Goal: Find specific page/section: Find specific page/section

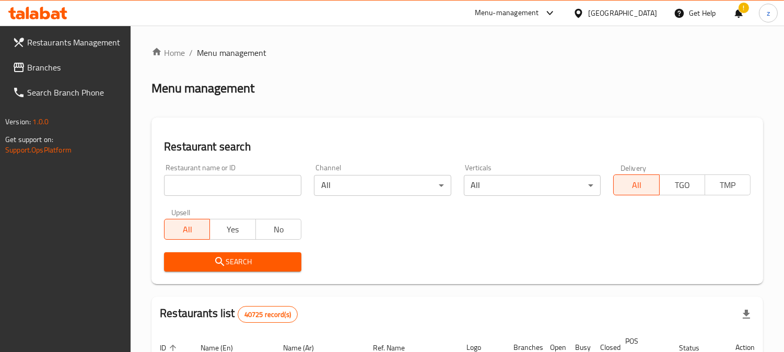
click at [43, 70] on span "Branches" at bounding box center [75, 67] width 96 height 13
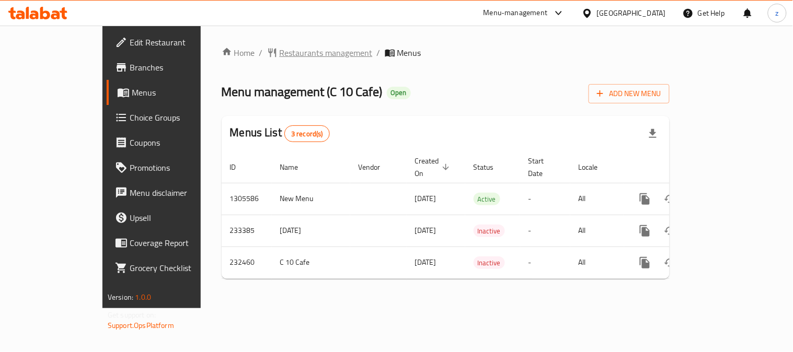
click at [280, 51] on span "Restaurants management" at bounding box center [326, 53] width 93 height 13
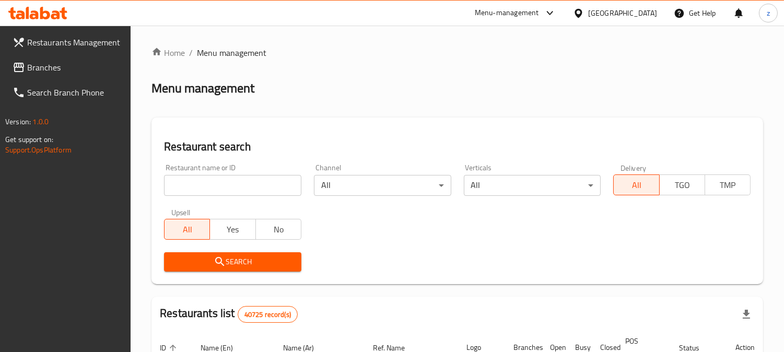
click at [44, 68] on span "Branches" at bounding box center [75, 67] width 96 height 13
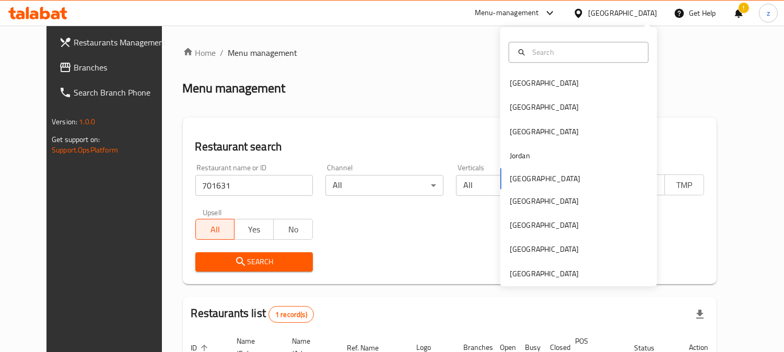
click at [74, 72] on span "Branches" at bounding box center [122, 67] width 96 height 13
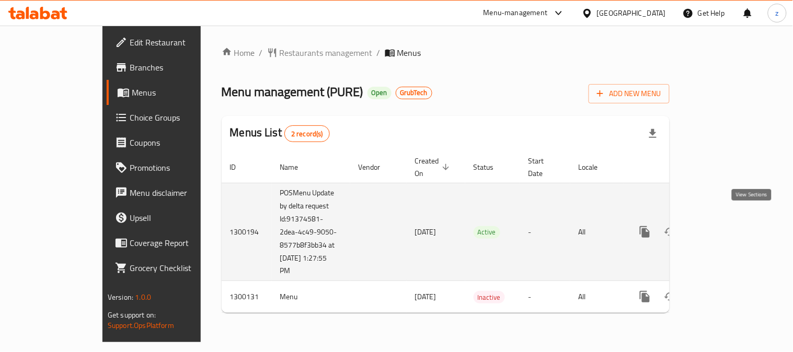
click at [726, 226] on icon "enhanced table" at bounding box center [720, 232] width 13 height 13
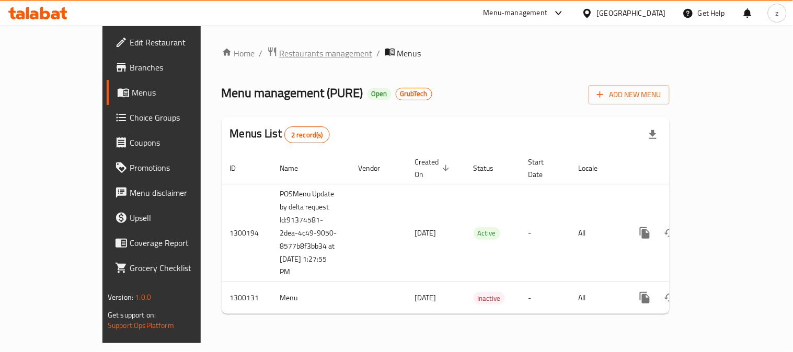
click at [280, 49] on span "Restaurants management" at bounding box center [326, 53] width 93 height 13
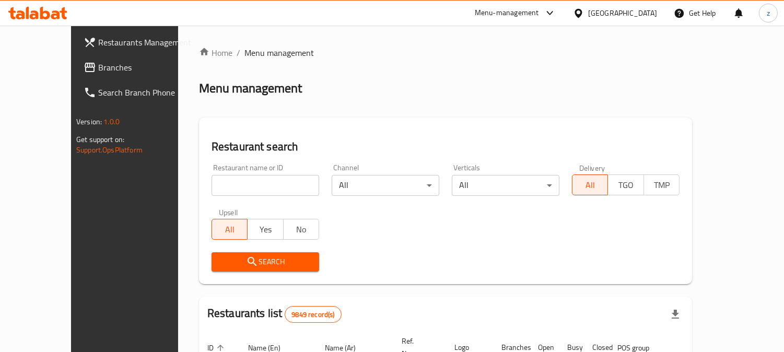
click at [213, 193] on input "search" at bounding box center [266, 185] width 108 height 21
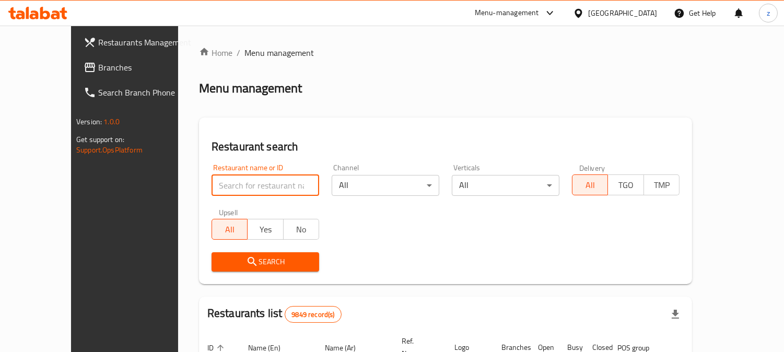
paste input "701631"
type input "701631"
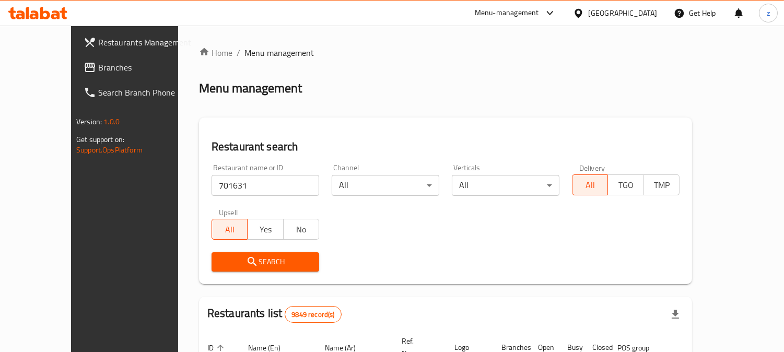
click at [220, 263] on span "Search" at bounding box center [265, 262] width 91 height 13
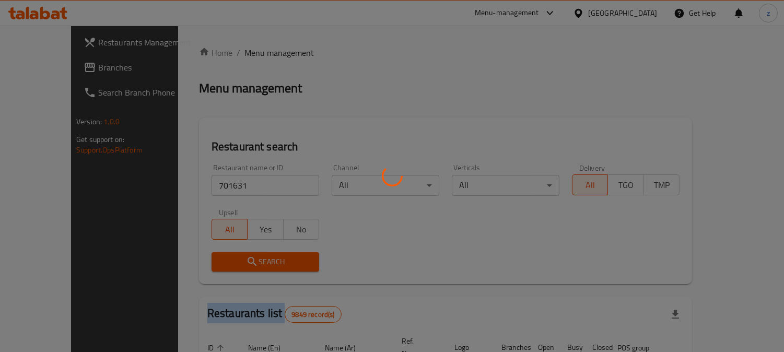
click at [191, 263] on div at bounding box center [392, 176] width 784 height 352
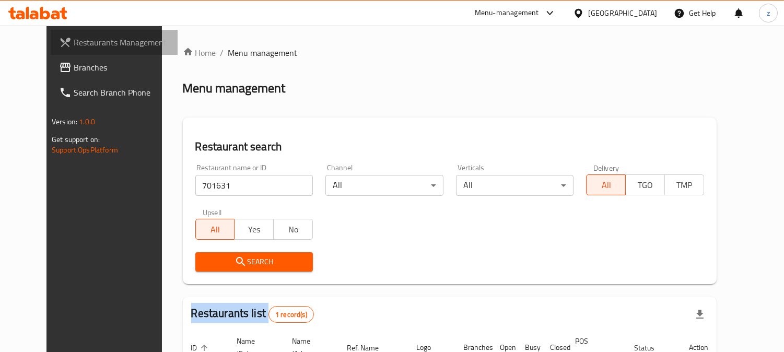
click at [74, 45] on span "Restaurants Management" at bounding box center [122, 42] width 96 height 13
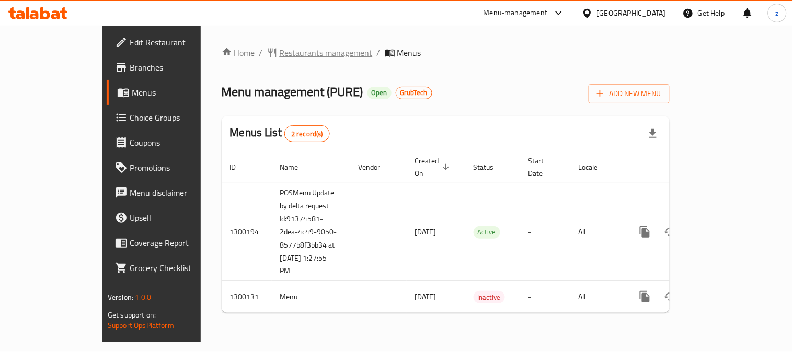
click at [280, 47] on span "Restaurants management" at bounding box center [326, 53] width 93 height 13
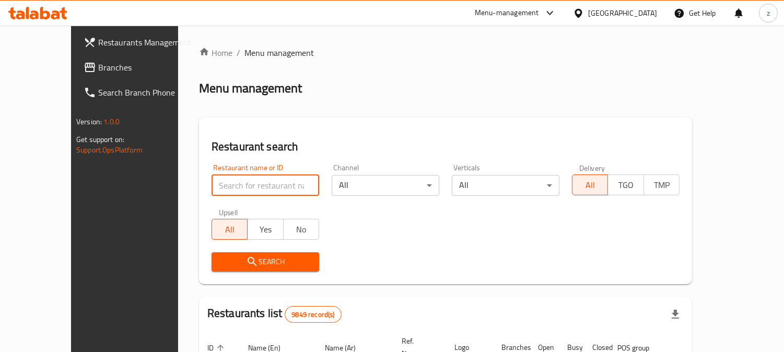
click at [212, 187] on input "search" at bounding box center [266, 185] width 108 height 21
paste input "701631"
type input "701631"
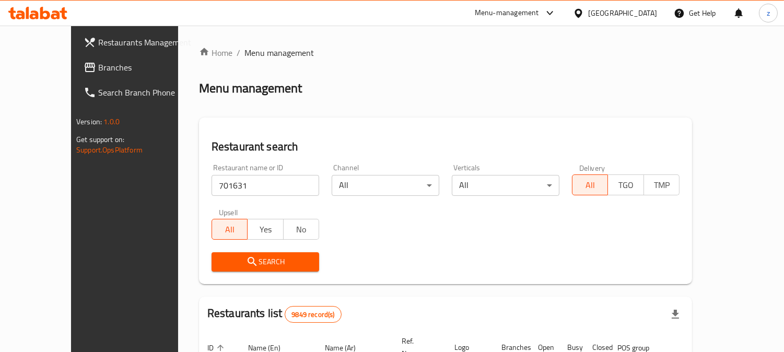
click at [220, 256] on span "Search" at bounding box center [265, 262] width 91 height 13
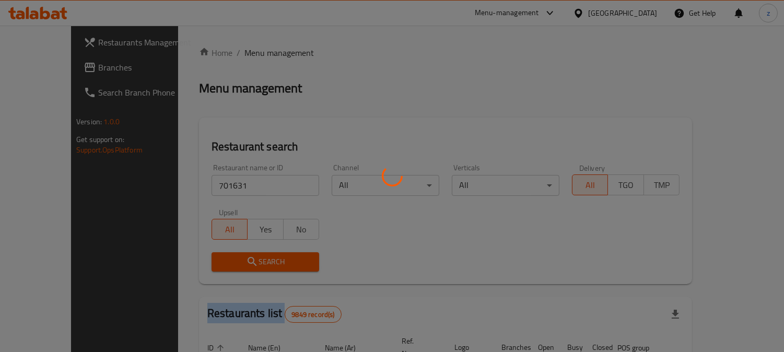
click at [199, 255] on div at bounding box center [392, 176] width 784 height 352
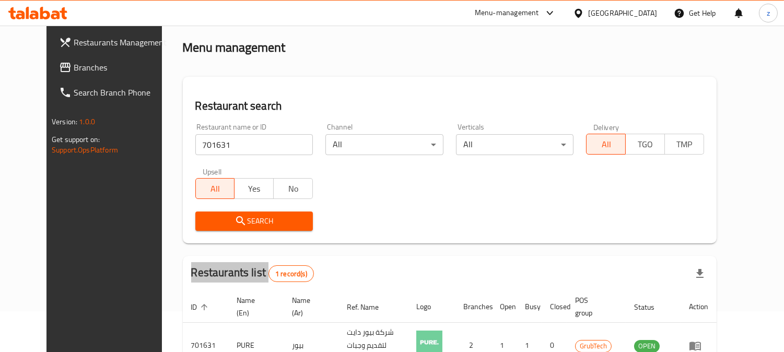
scroll to position [105, 0]
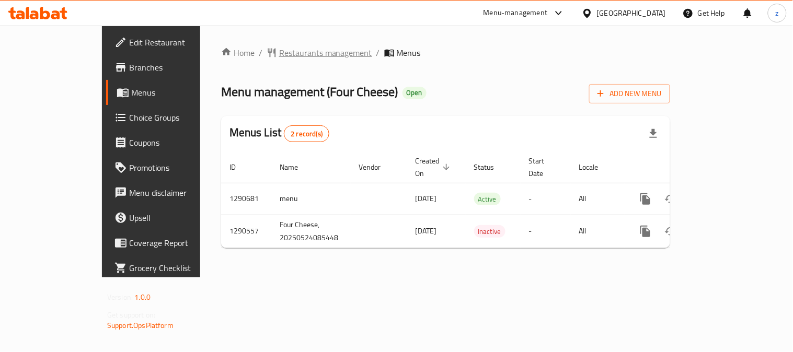
click at [279, 51] on span "Restaurants management" at bounding box center [325, 53] width 93 height 13
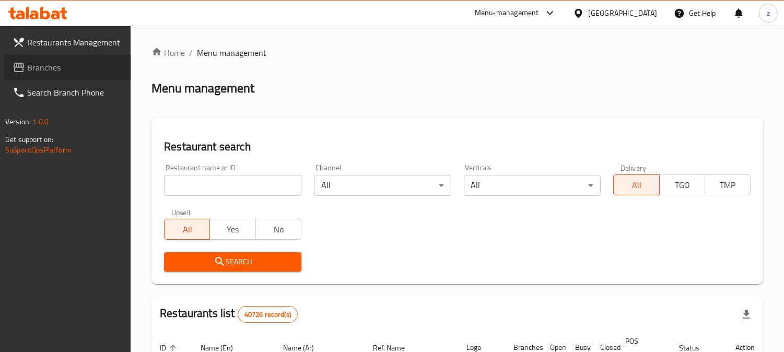
click at [39, 70] on span "Branches" at bounding box center [75, 67] width 96 height 13
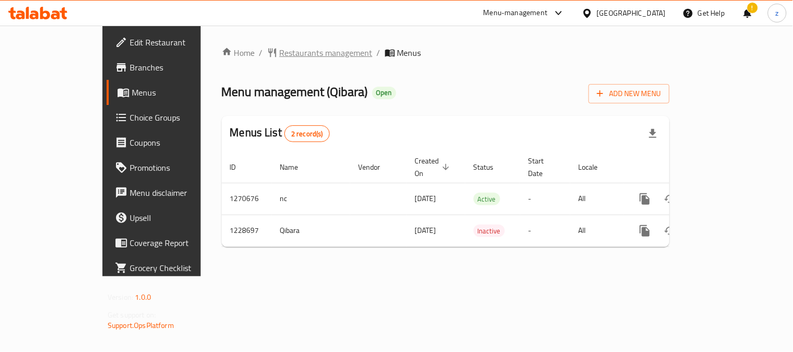
click at [280, 54] on span "Restaurants management" at bounding box center [326, 53] width 93 height 13
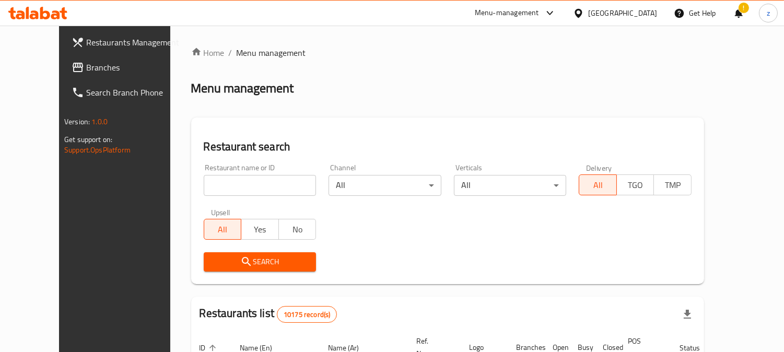
click at [86, 72] on span "Branches" at bounding box center [134, 67] width 96 height 13
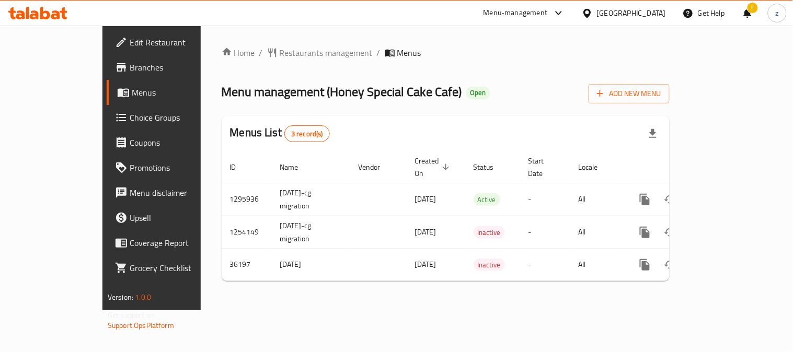
click at [280, 53] on span "Restaurants management" at bounding box center [326, 53] width 93 height 13
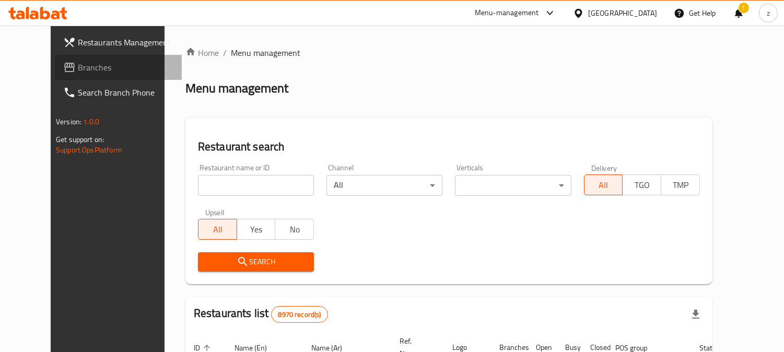
click at [78, 72] on span "Branches" at bounding box center [126, 67] width 96 height 13
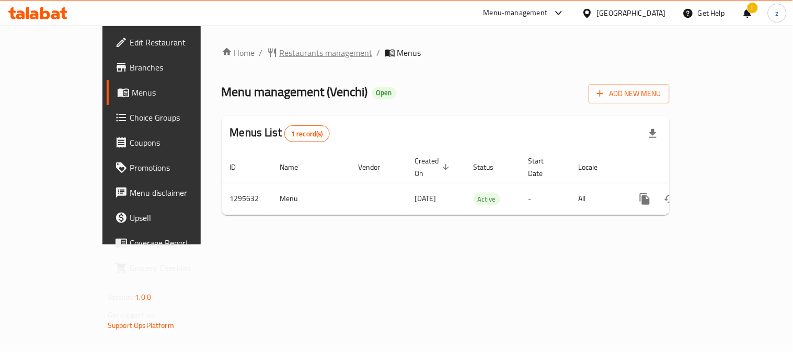
click at [280, 53] on span "Restaurants management" at bounding box center [326, 53] width 93 height 13
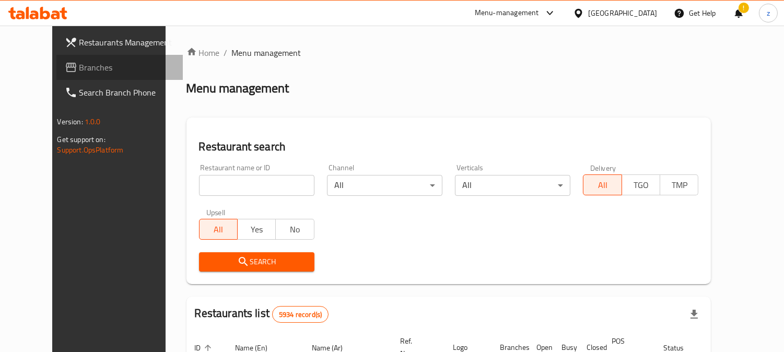
click at [56, 75] on link "Branches" at bounding box center [119, 67] width 127 height 25
